Goal: Task Accomplishment & Management: Manage account settings

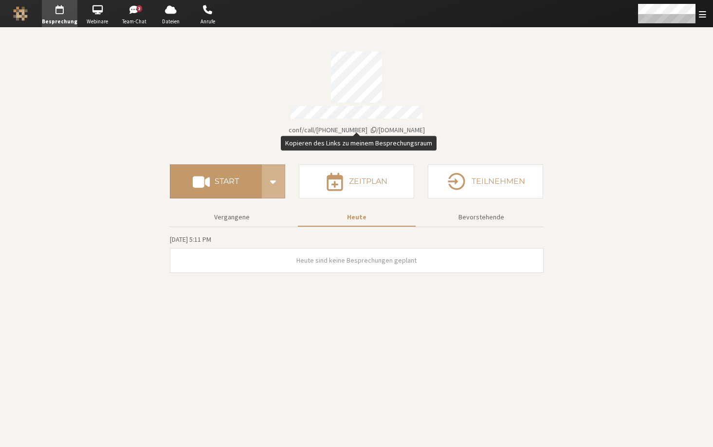
click at [401, 126] on span "iotum.callbridge.rocks/conf/call/8492808" at bounding box center [356, 130] width 136 height 9
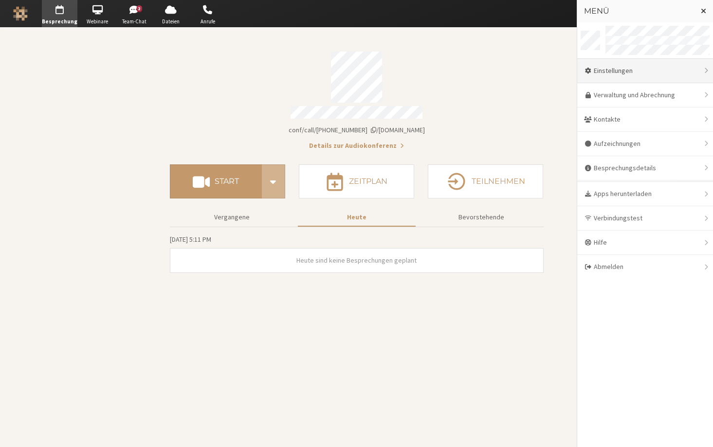
click at [634, 73] on div "Einstellungen" at bounding box center [645, 71] width 136 height 24
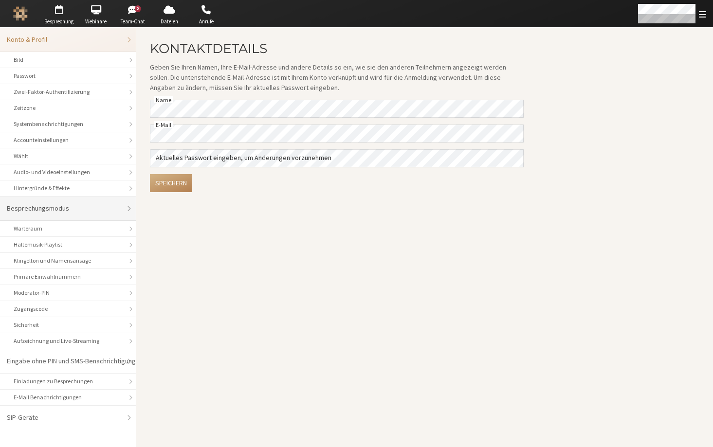
click at [73, 219] on li "Besprechungsmodus" at bounding box center [68, 209] width 136 height 24
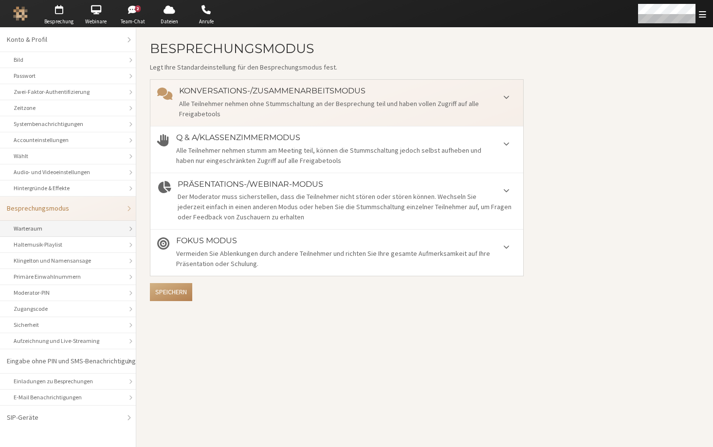
click at [71, 226] on div "Warteraum" at bounding box center [68, 228] width 108 height 9
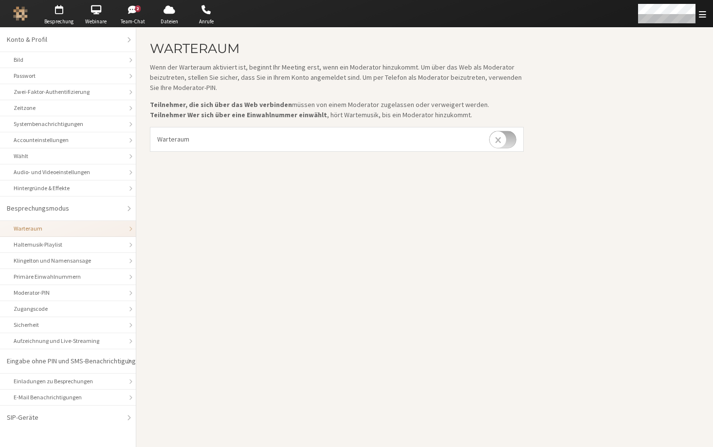
click at [496, 137] on input "checkbox" at bounding box center [502, 140] width 27 height 18
drag, startPoint x: 505, startPoint y: 130, endPoint x: 503, endPoint y: 135, distance: 5.4
click at [504, 134] on input "checkbox" at bounding box center [502, 140] width 27 height 18
checkbox input "false"
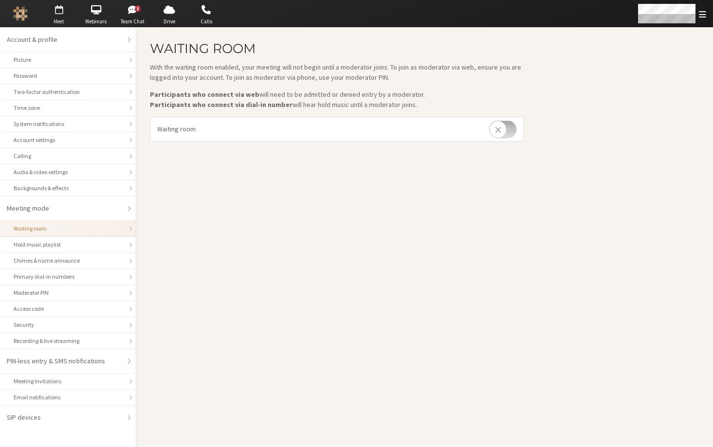
click at [55, 15] on span "button" at bounding box center [59, 10] width 34 height 16
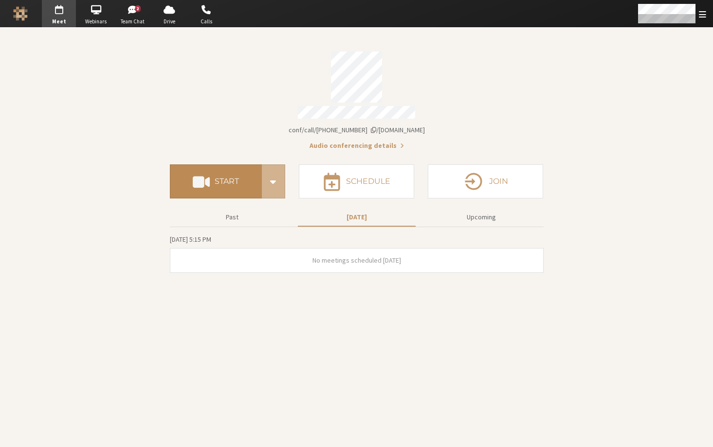
click at [218, 171] on button "Start" at bounding box center [216, 181] width 92 height 34
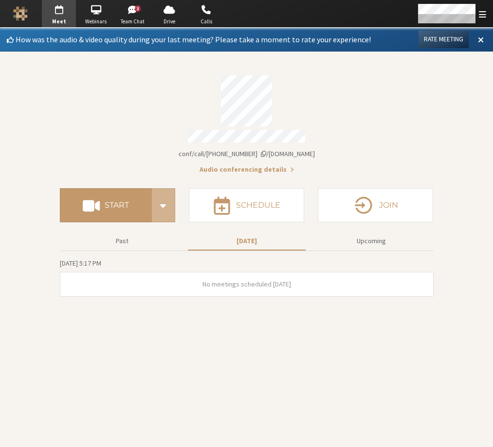
click at [485, 445] on section "How was the audio & video quality during your last meeting? Please take a momen…" at bounding box center [246, 237] width 493 height 419
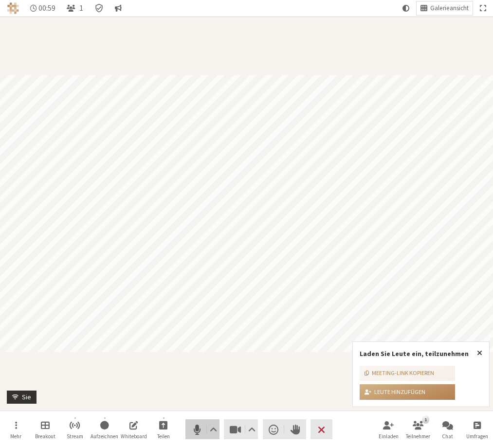
drag, startPoint x: 202, startPoint y: 427, endPoint x: 223, endPoint y: 427, distance: 20.9
click at [201, 428] on span "Stumm (⌘+Umschalt+A)" at bounding box center [197, 430] width 14 height 14
click at [236, 430] on span "Video stoppen (⌘+Umschalt+V)" at bounding box center [236, 430] width 14 height 14
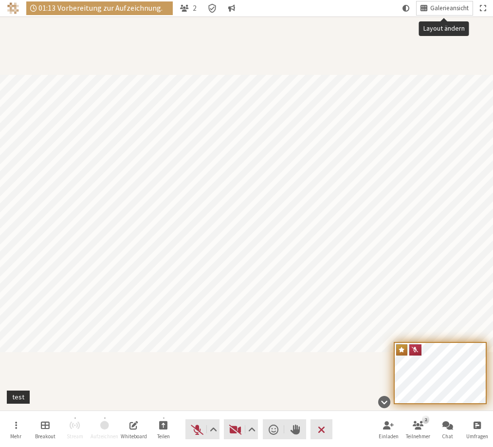
click at [433, 5] on span "Galerieansicht" at bounding box center [449, 8] width 38 height 7
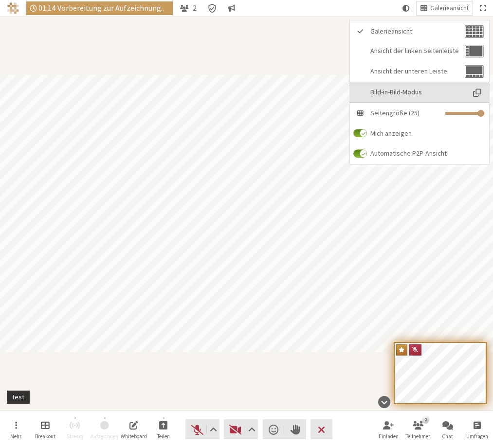
click at [410, 92] on span "Bild-in-Bild-Modus" at bounding box center [417, 92] width 94 height 7
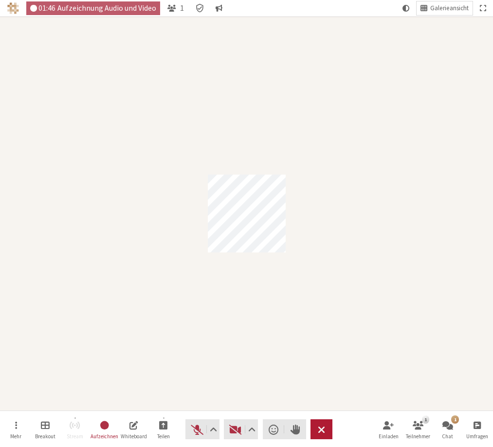
click at [320, 438] on button "Verlassen" at bounding box center [321, 429] width 22 height 20
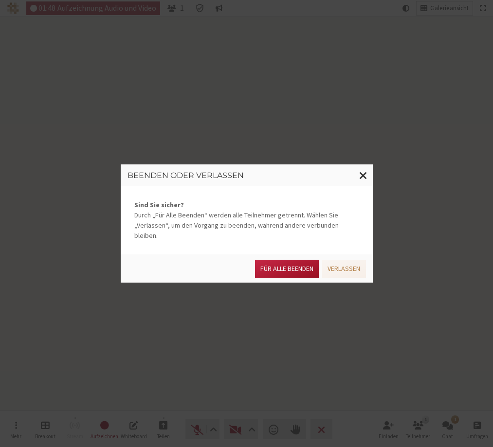
click at [276, 263] on button "Für alle Beenden" at bounding box center [287, 269] width 64 height 18
